Goal: Use online tool/utility: Utilize a website feature to perform a specific function

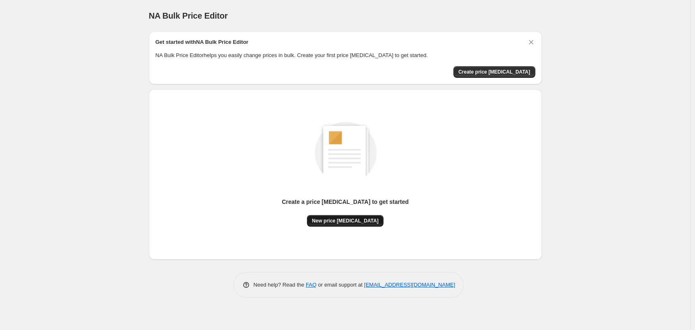
click at [351, 221] on span "New price [MEDICAL_DATA]" at bounding box center [345, 220] width 67 height 7
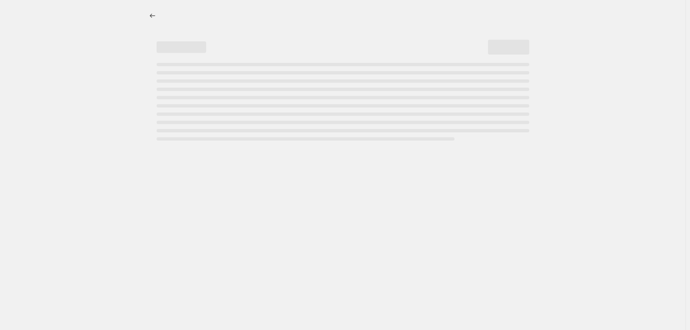
select select "percentage"
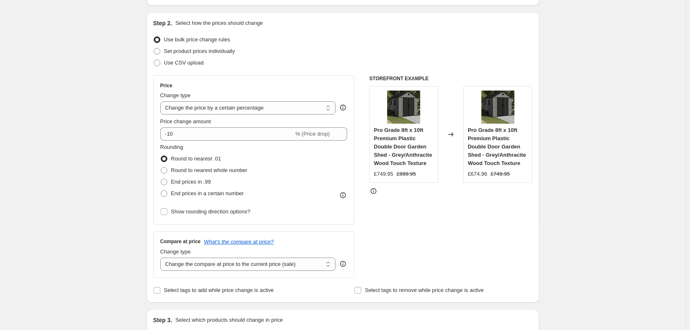
scroll to position [83, 0]
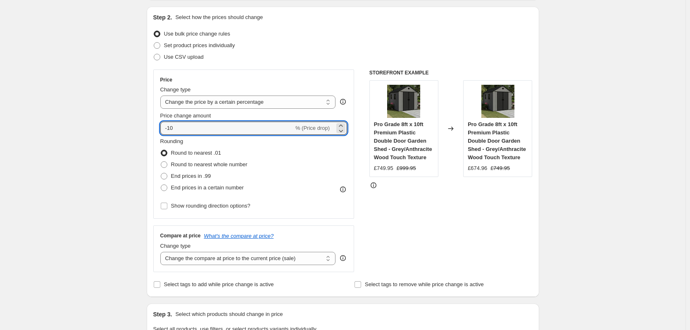
drag, startPoint x: 170, startPoint y: 125, endPoint x: 246, endPoint y: 113, distance: 77.4
click at [246, 114] on div "Price change amount -10 % (Price drop)" at bounding box center [253, 123] width 187 height 23
type input "-35"
click at [125, 101] on div "Create new price change job. This page is ready Create new price change job Dra…" at bounding box center [343, 333] width 686 height 832
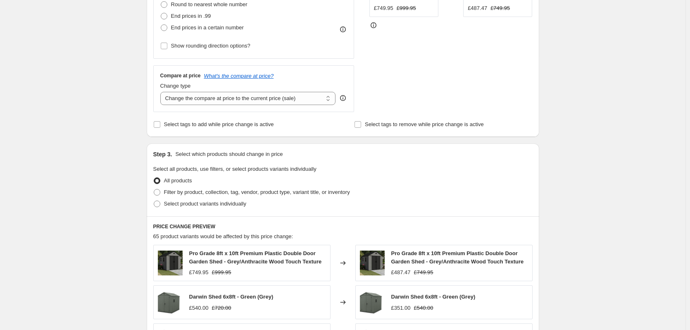
scroll to position [248, 0]
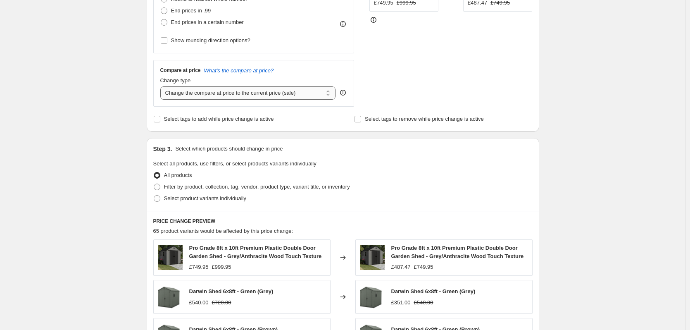
click at [218, 98] on select "Change the compare at price to the current price (sale) Change the compare at p…" at bounding box center [248, 92] width 176 height 13
select select "remove"
click at [162, 86] on select "Change the compare at price to the current price (sale) Change the compare at p…" at bounding box center [248, 92] width 176 height 13
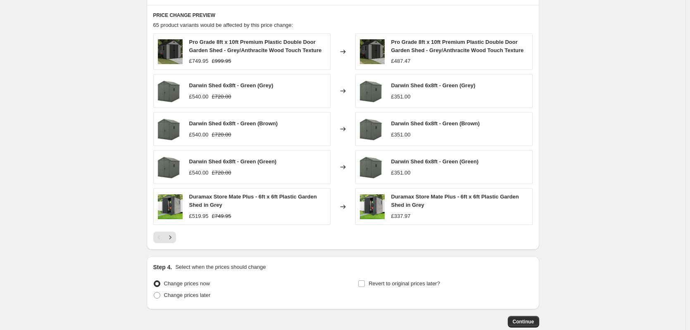
scroll to position [502, 0]
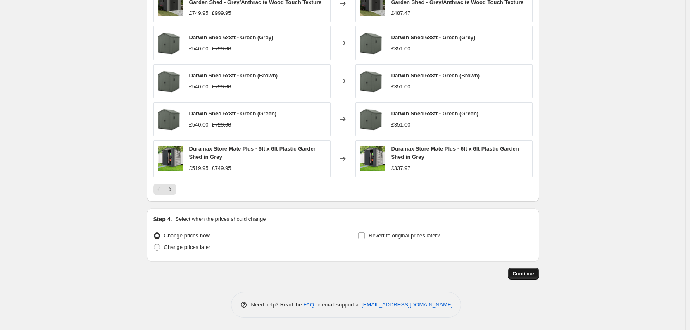
click at [523, 270] on button "Continue" at bounding box center [523, 274] width 31 height 12
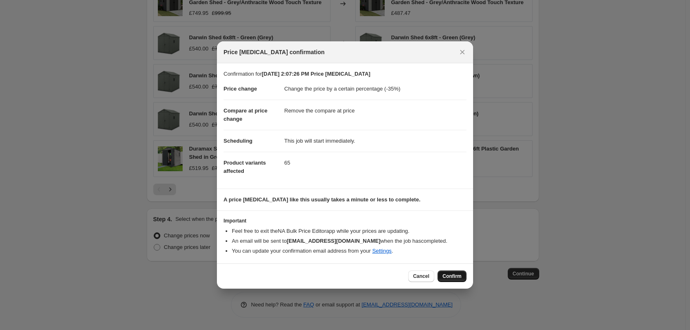
click at [451, 275] on span "Confirm" at bounding box center [452, 276] width 19 height 7
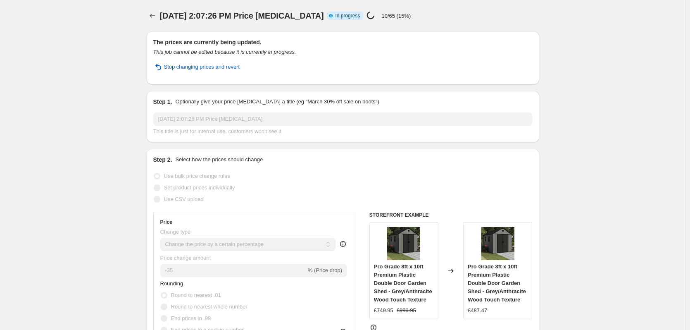
drag, startPoint x: 683, startPoint y: 159, endPoint x: 688, endPoint y: 145, distance: 14.5
click at [690, 76] on html "Home Settings Plans Skip to content Oct 1, 2025, 2:07:26 PM Price change job. T…" at bounding box center [345, 165] width 690 height 330
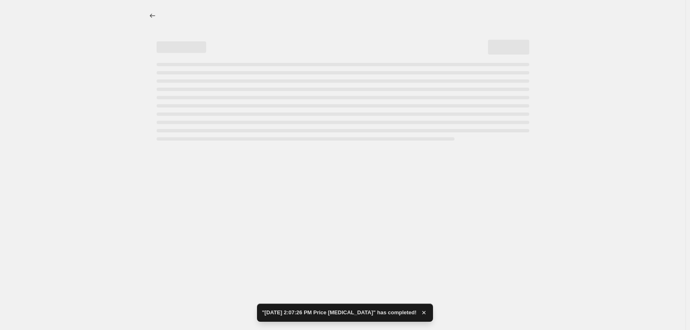
select select "percentage"
select select "remove"
